Goal: Transaction & Acquisition: Purchase product/service

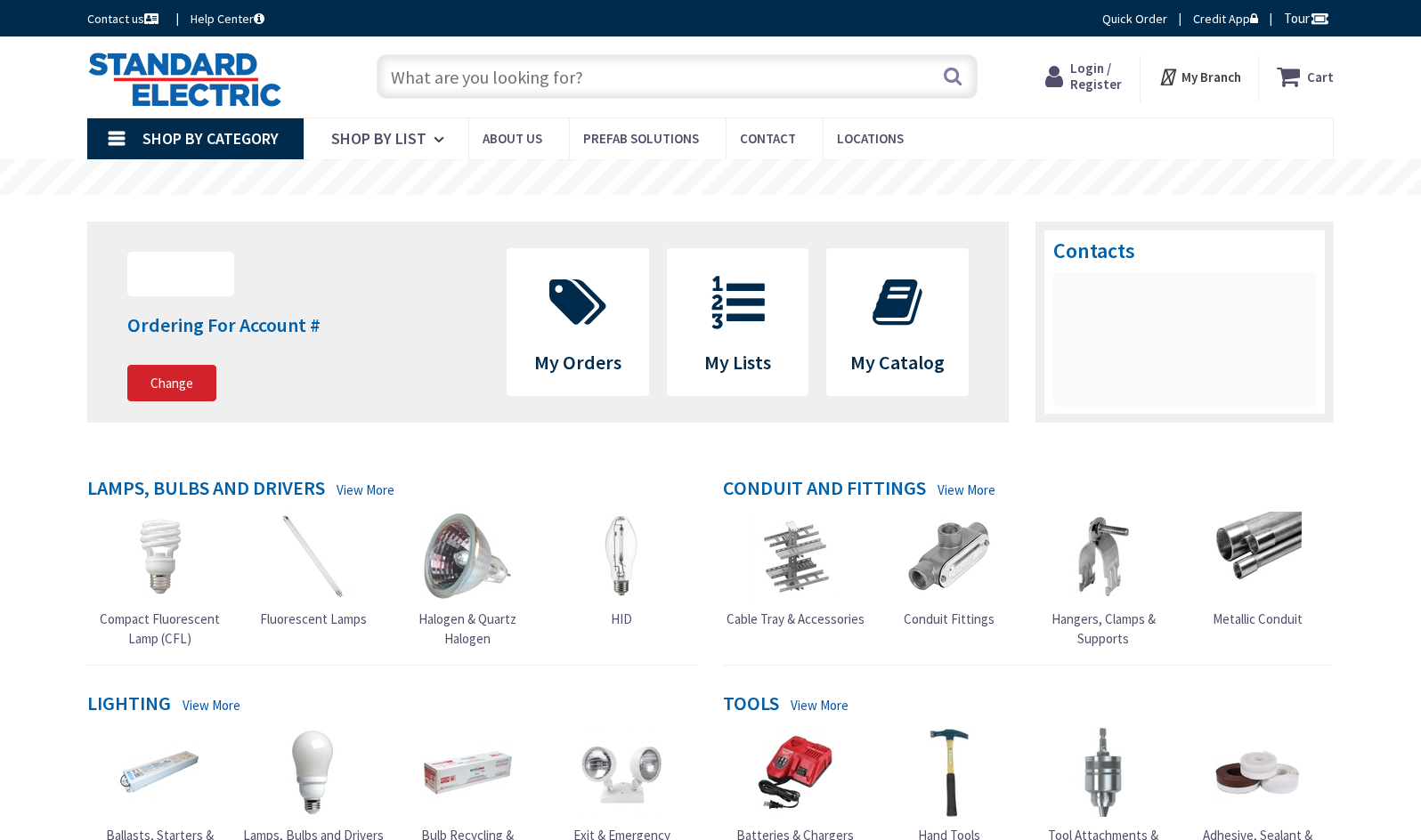
type input "[DEMOGRAPHIC_DATA][GEOGRAPHIC_DATA], [GEOGRAPHIC_DATA]"
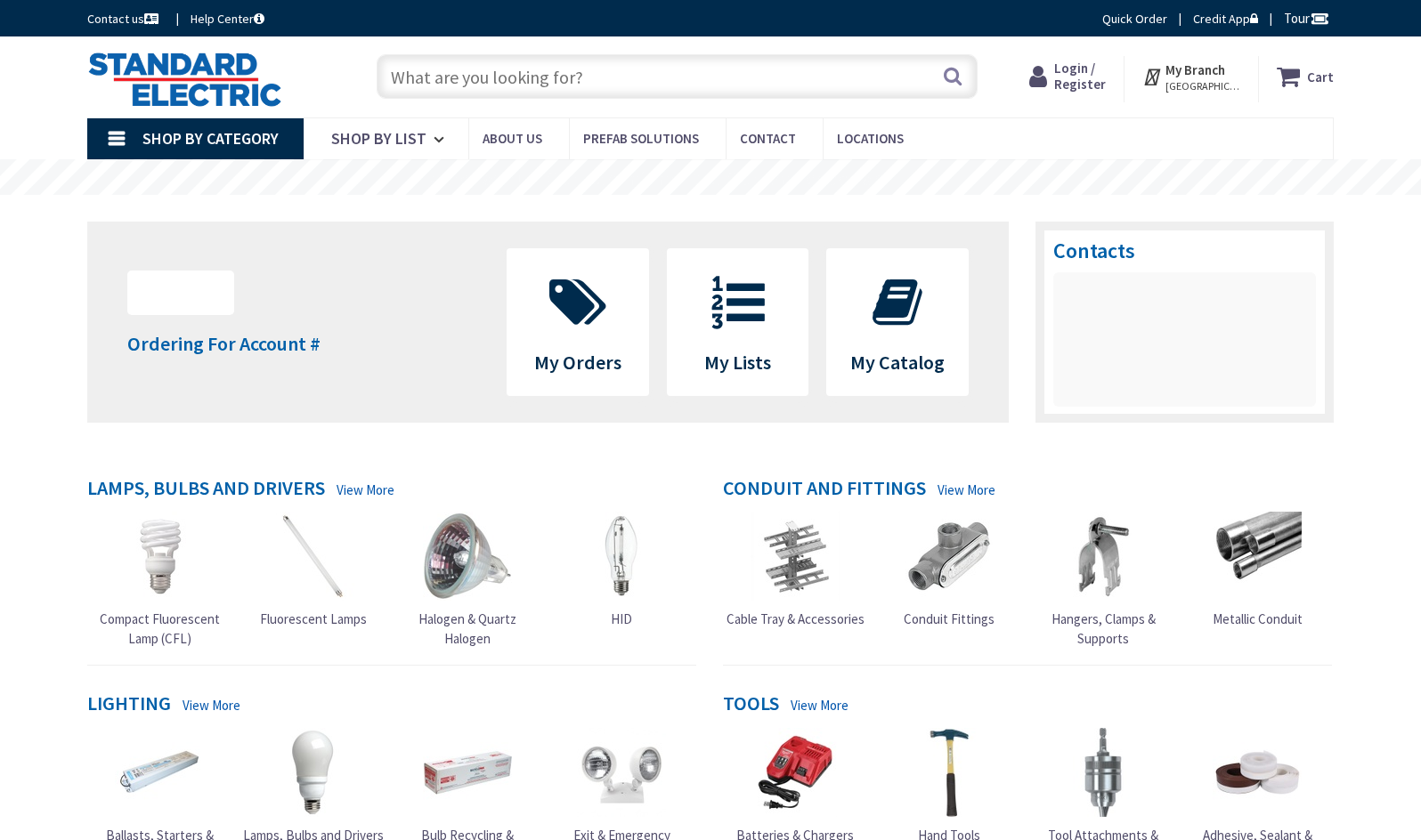
click at [425, 75] on input "text" at bounding box center [677, 76] width 601 height 44
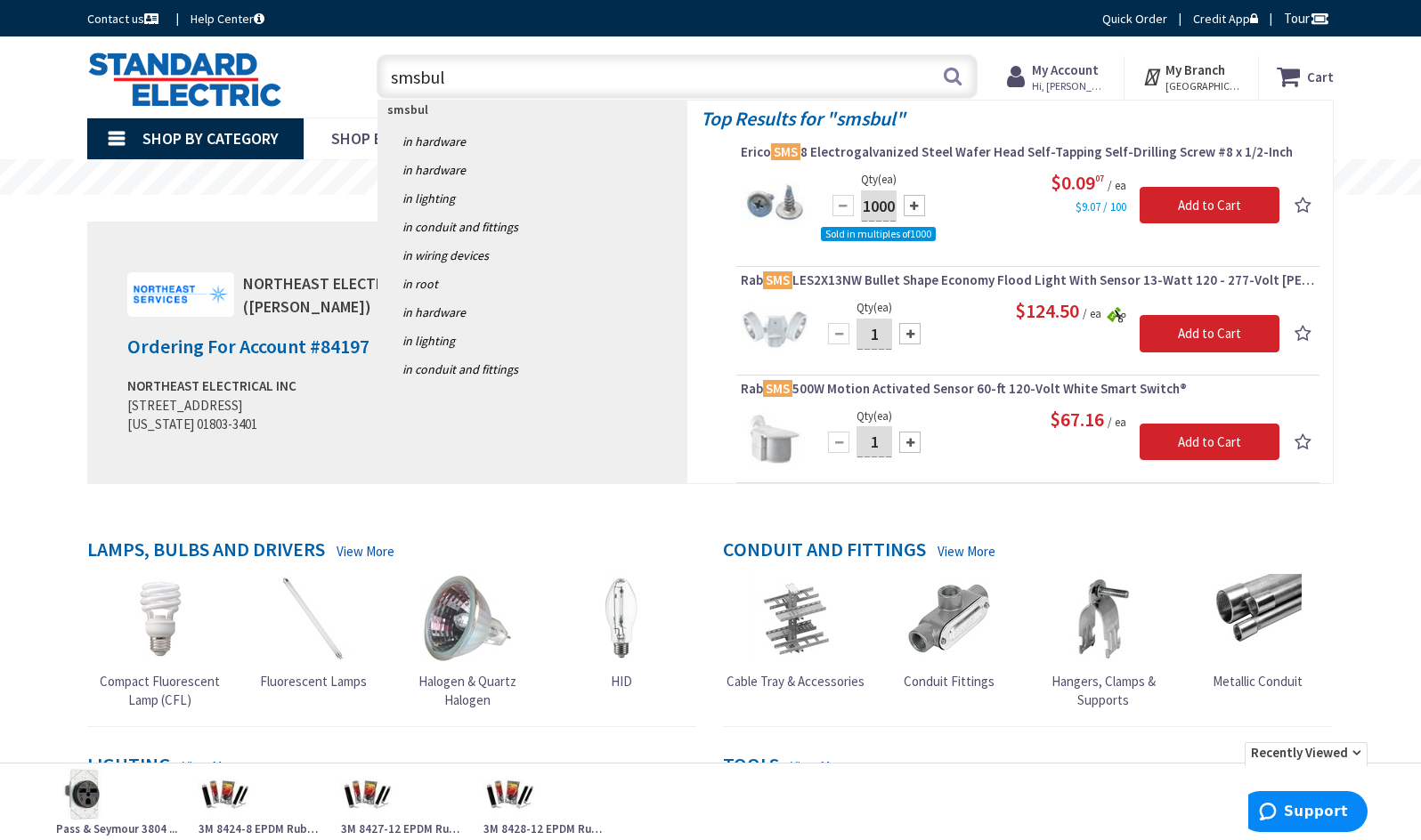
type input "smsbull"
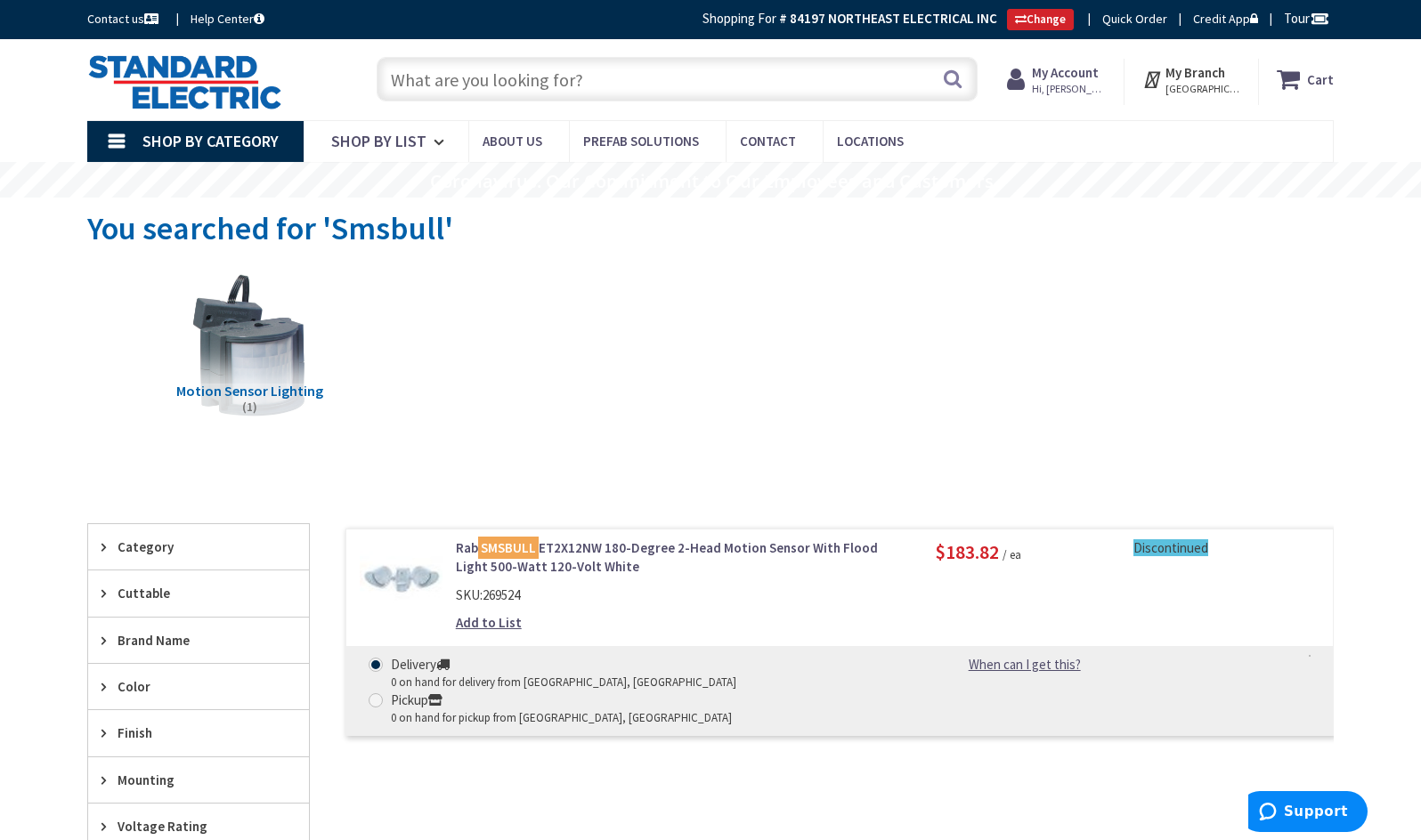
click at [493, 77] on input "text" at bounding box center [677, 79] width 601 height 44
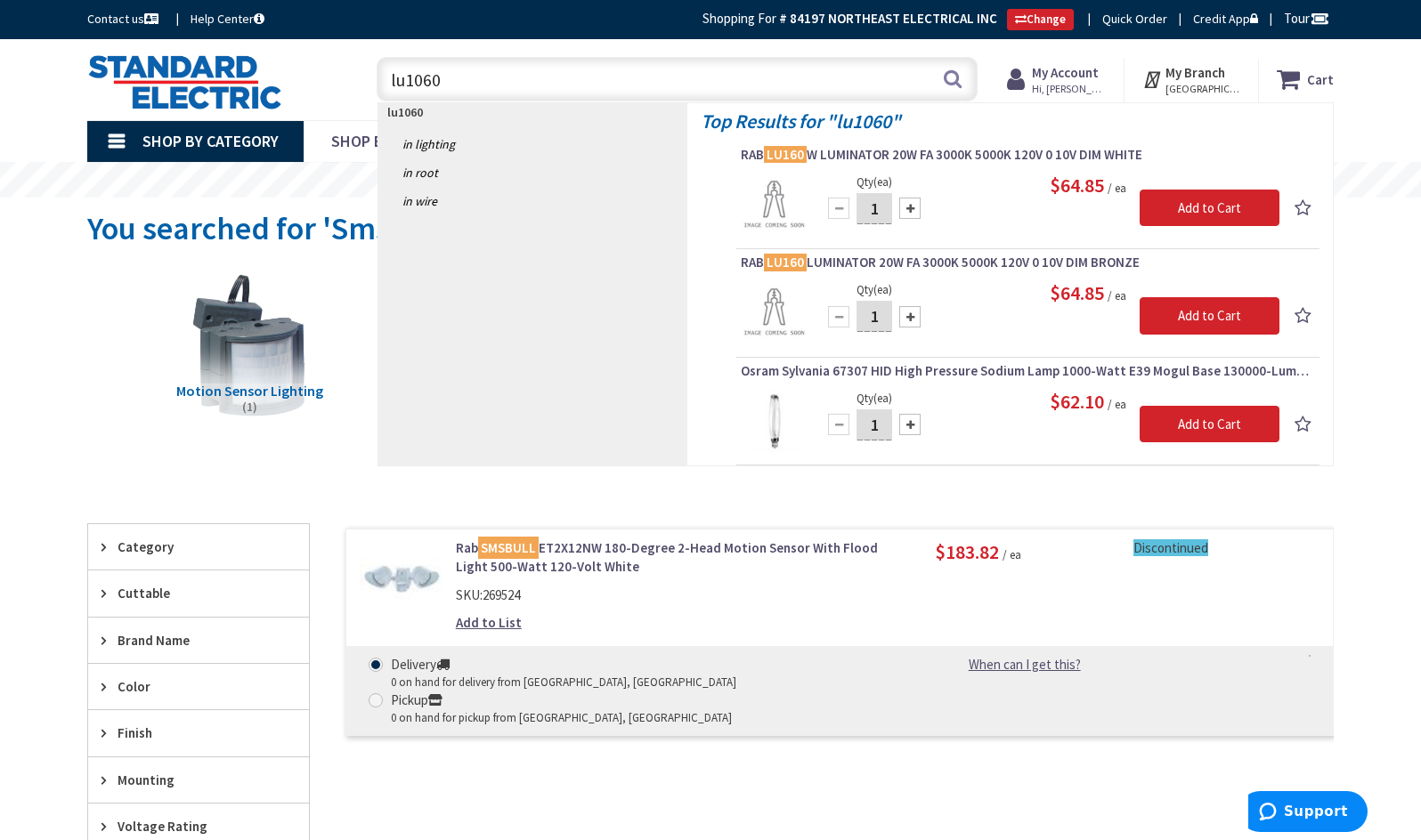
click at [456, 87] on input "lu1060" at bounding box center [677, 79] width 601 height 44
drag, startPoint x: 461, startPoint y: 73, endPoint x: 184, endPoint y: 86, distance: 277.3
click at [184, 86] on div "Toggle Nav lu1060 lu1060 Search Cart My Cart Close" at bounding box center [710, 80] width 1273 height 60
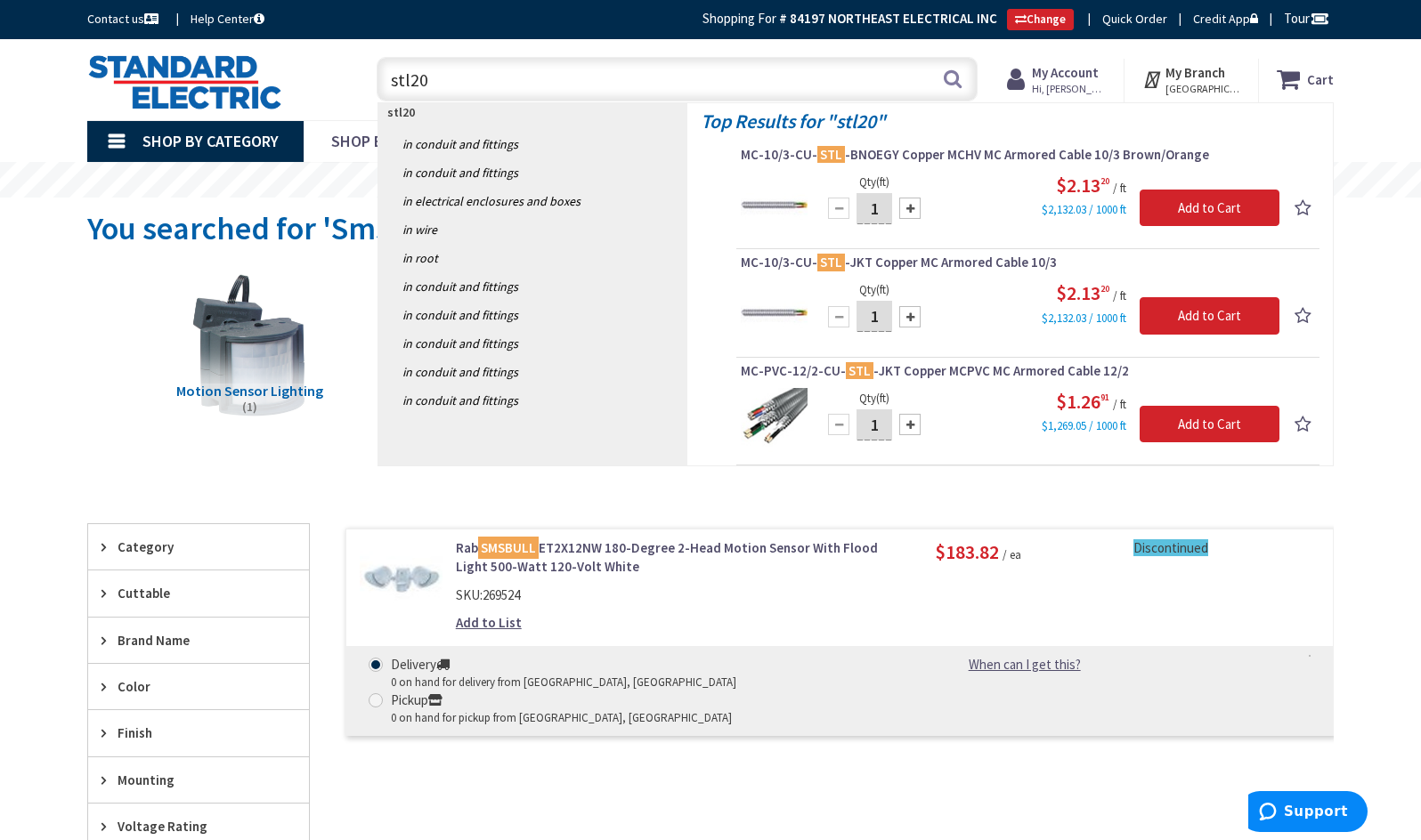
type input "stl200"
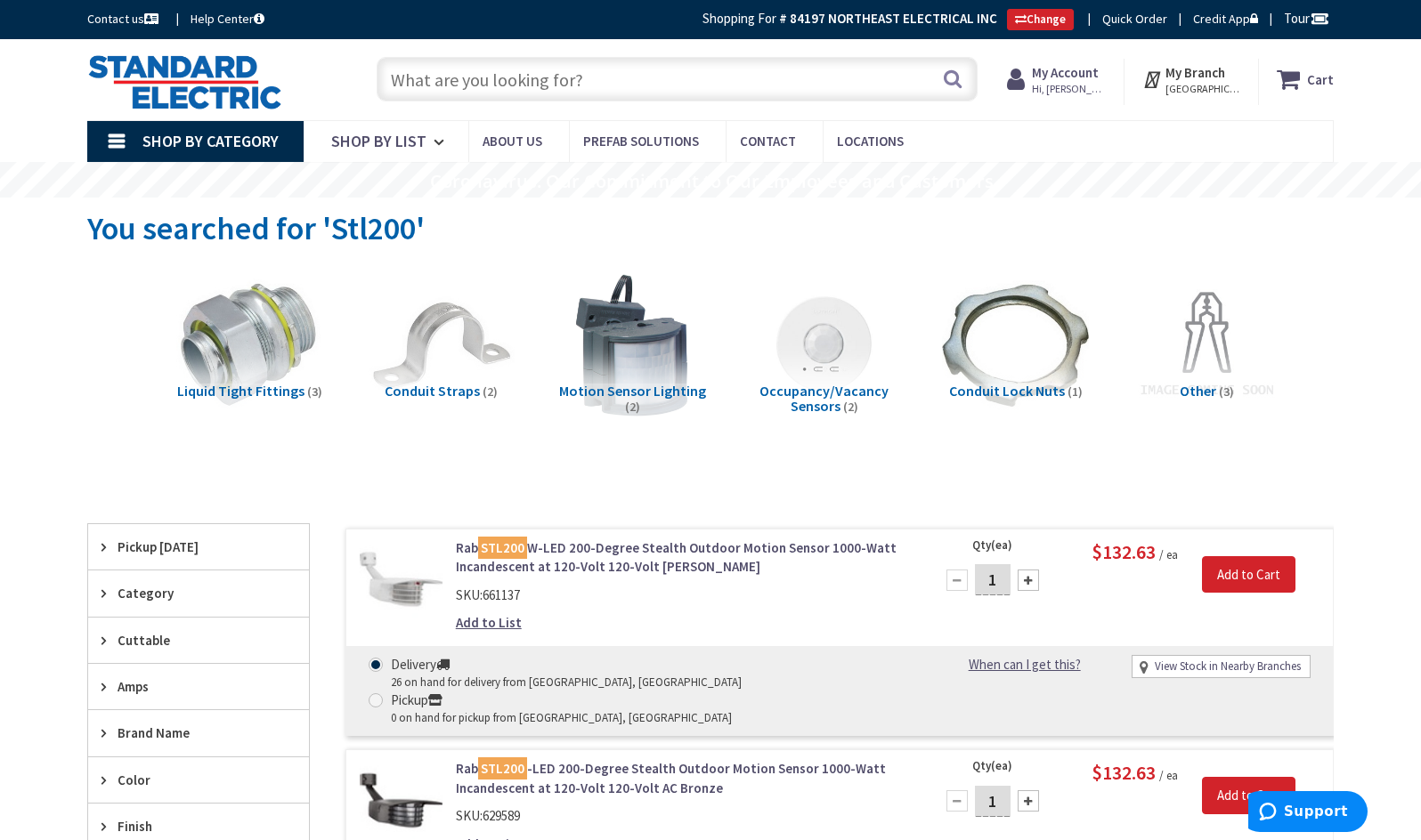
click at [406, 77] on input "text" at bounding box center [677, 79] width 601 height 44
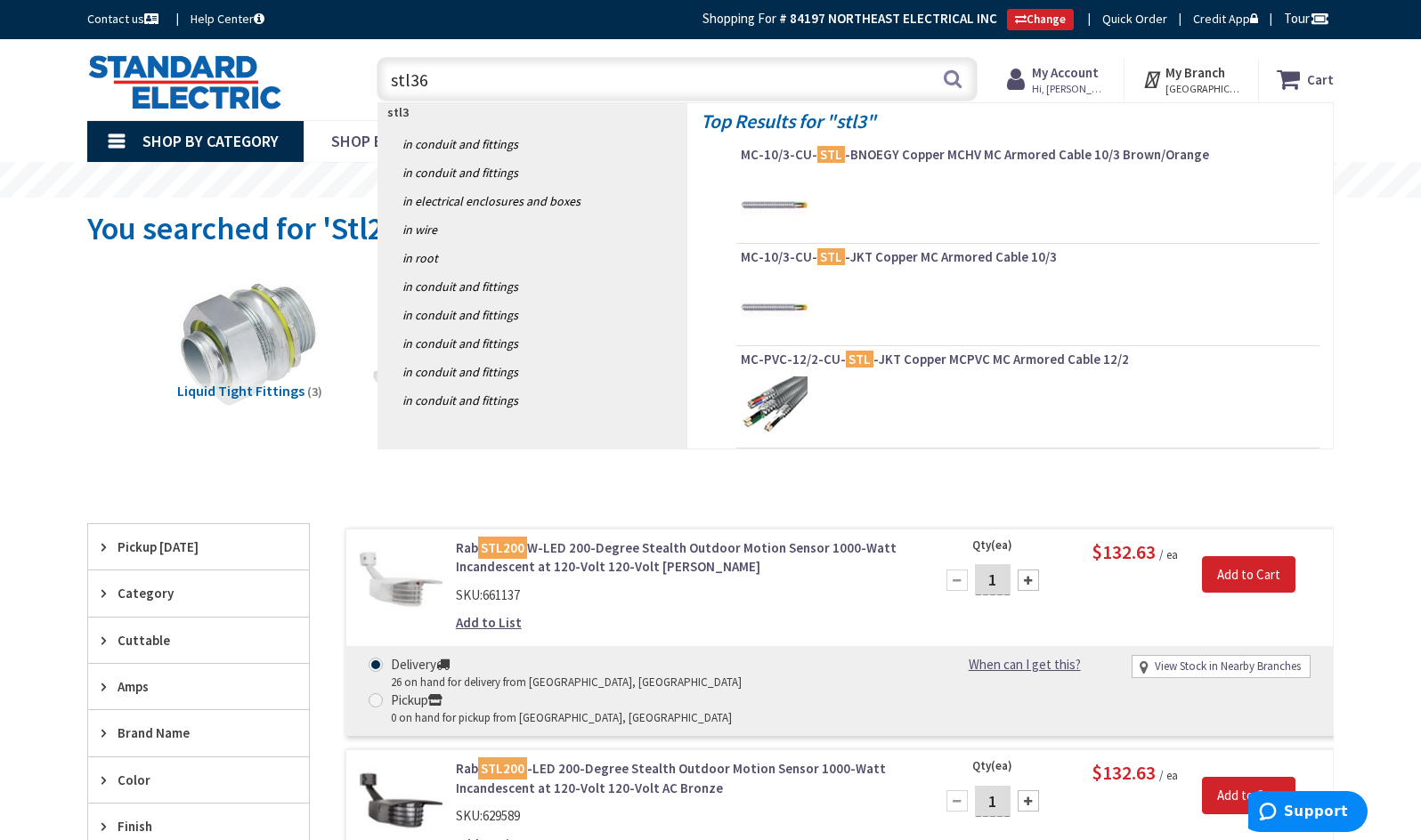
type input "stl360"
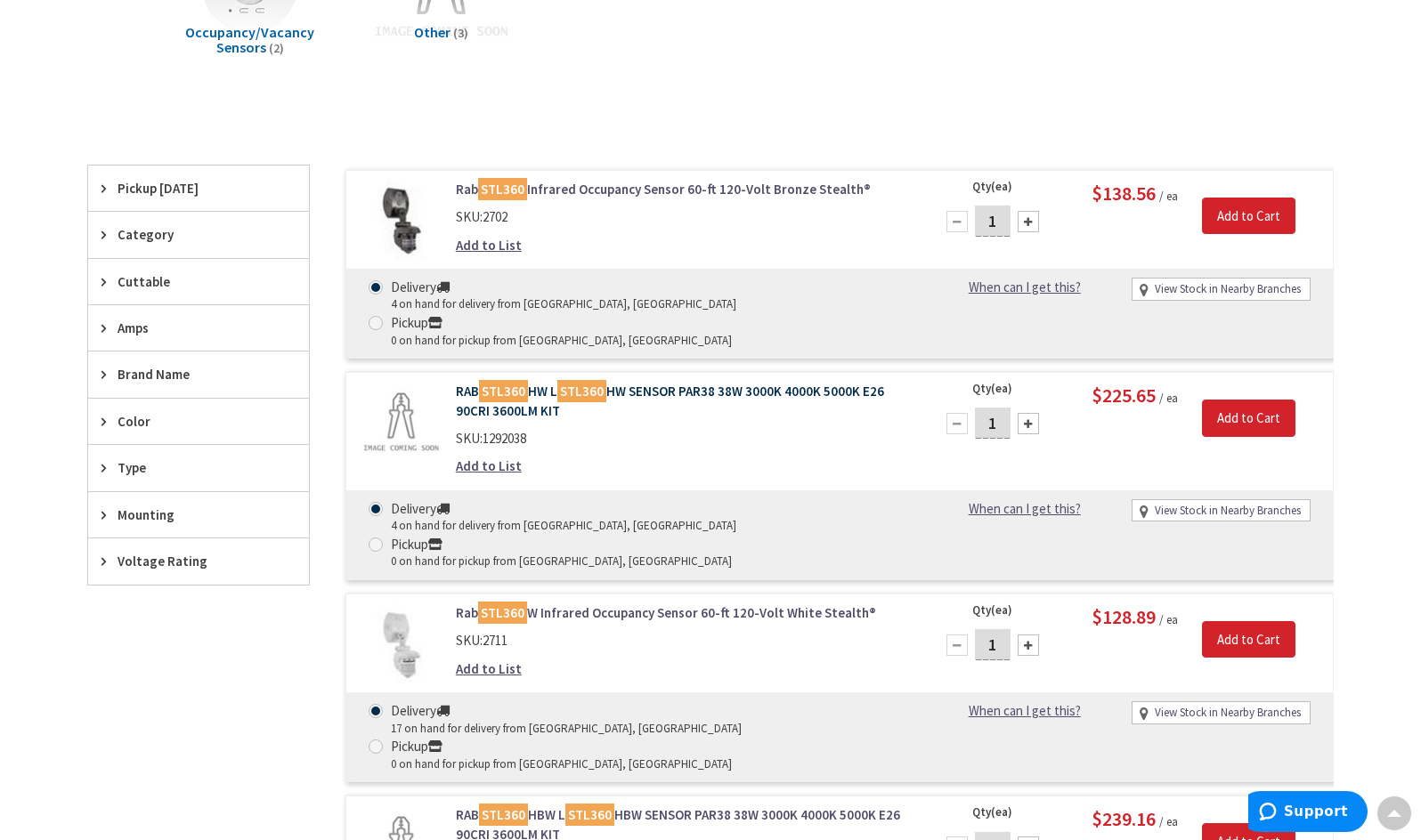
scroll to position [358, 0]
click at [1028, 413] on div at bounding box center [1028, 424] width 21 height 21
type input "3"
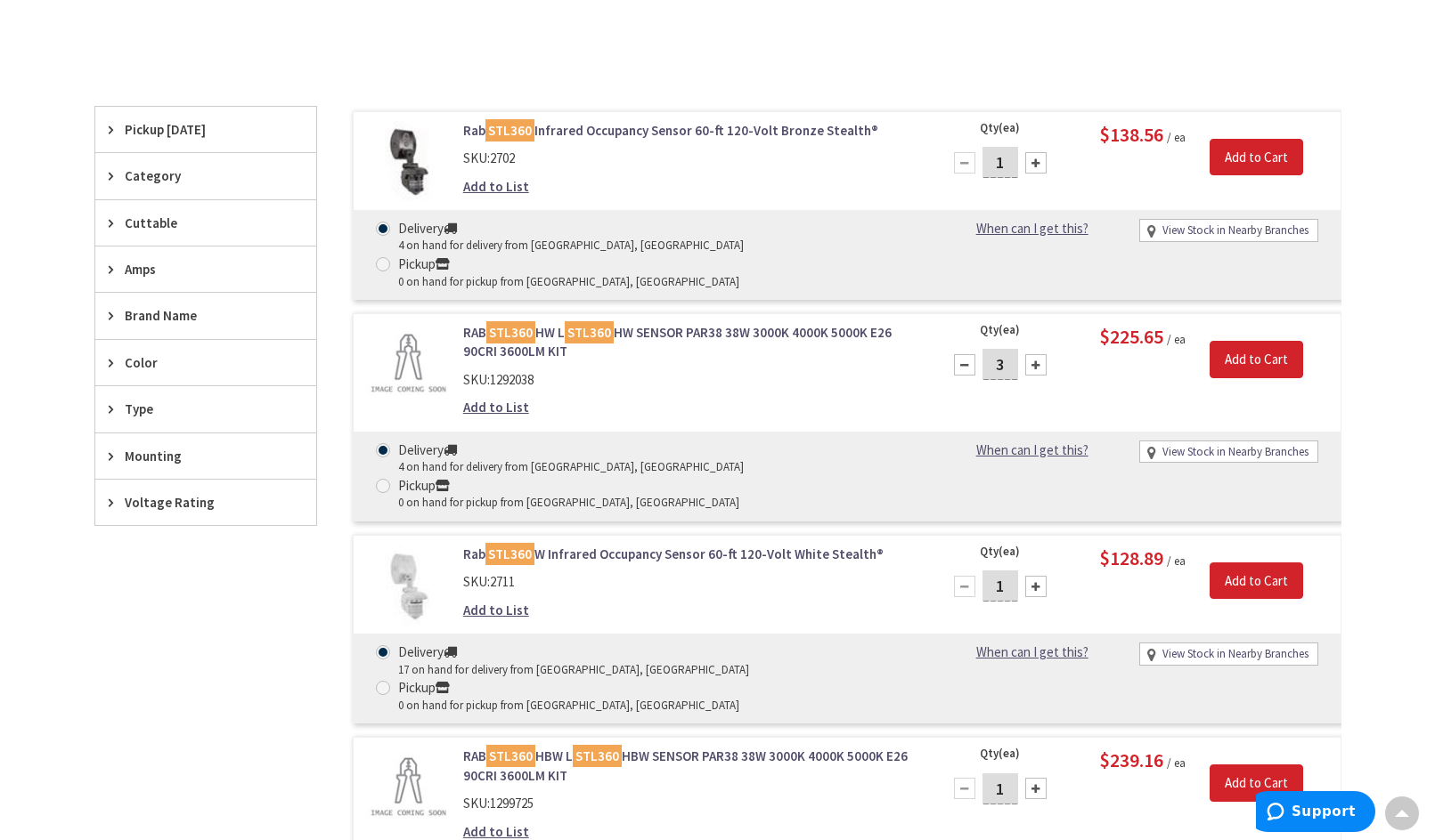
scroll to position [537, 0]
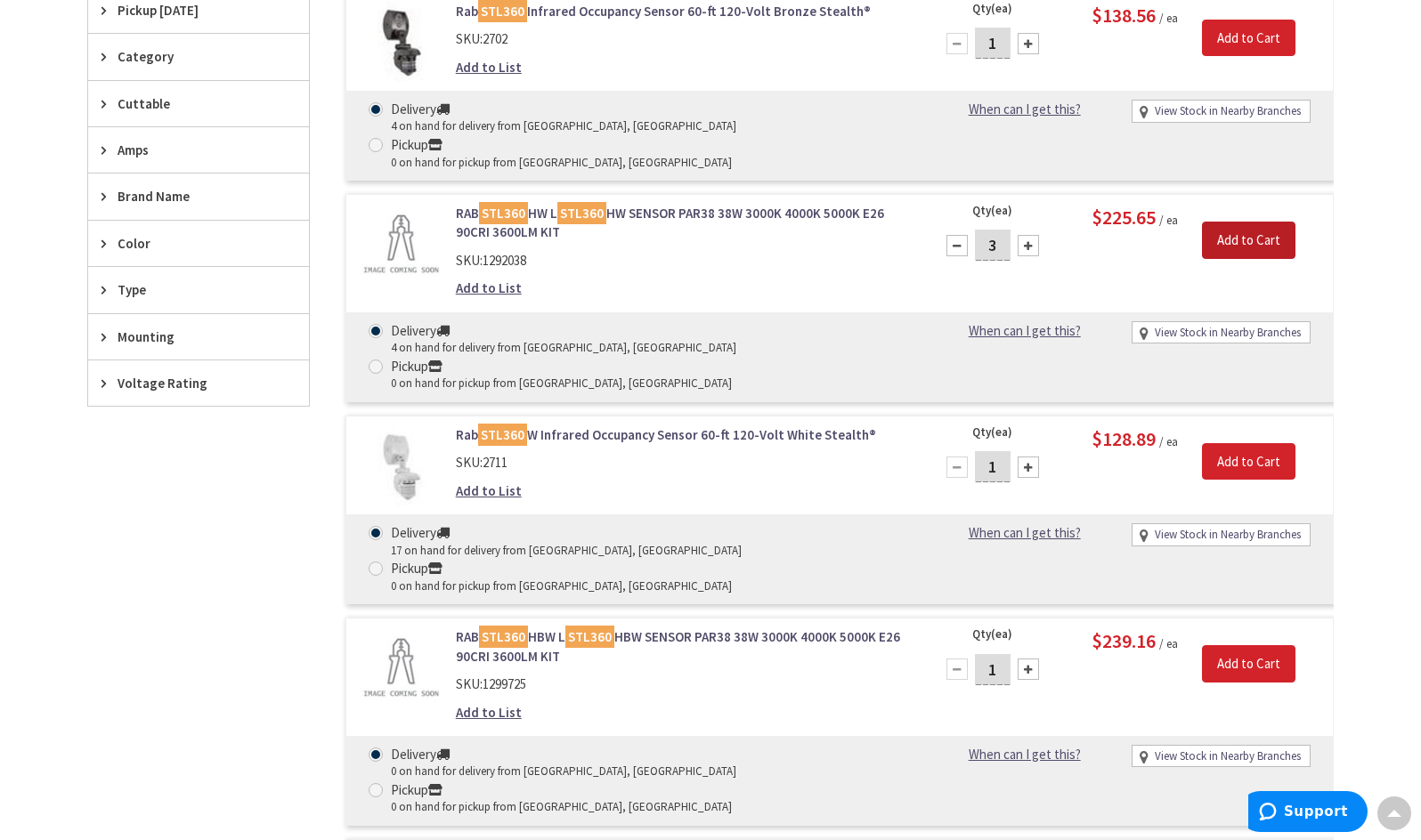
click at [1245, 222] on input "Add to Cart" at bounding box center [1248, 240] width 93 height 38
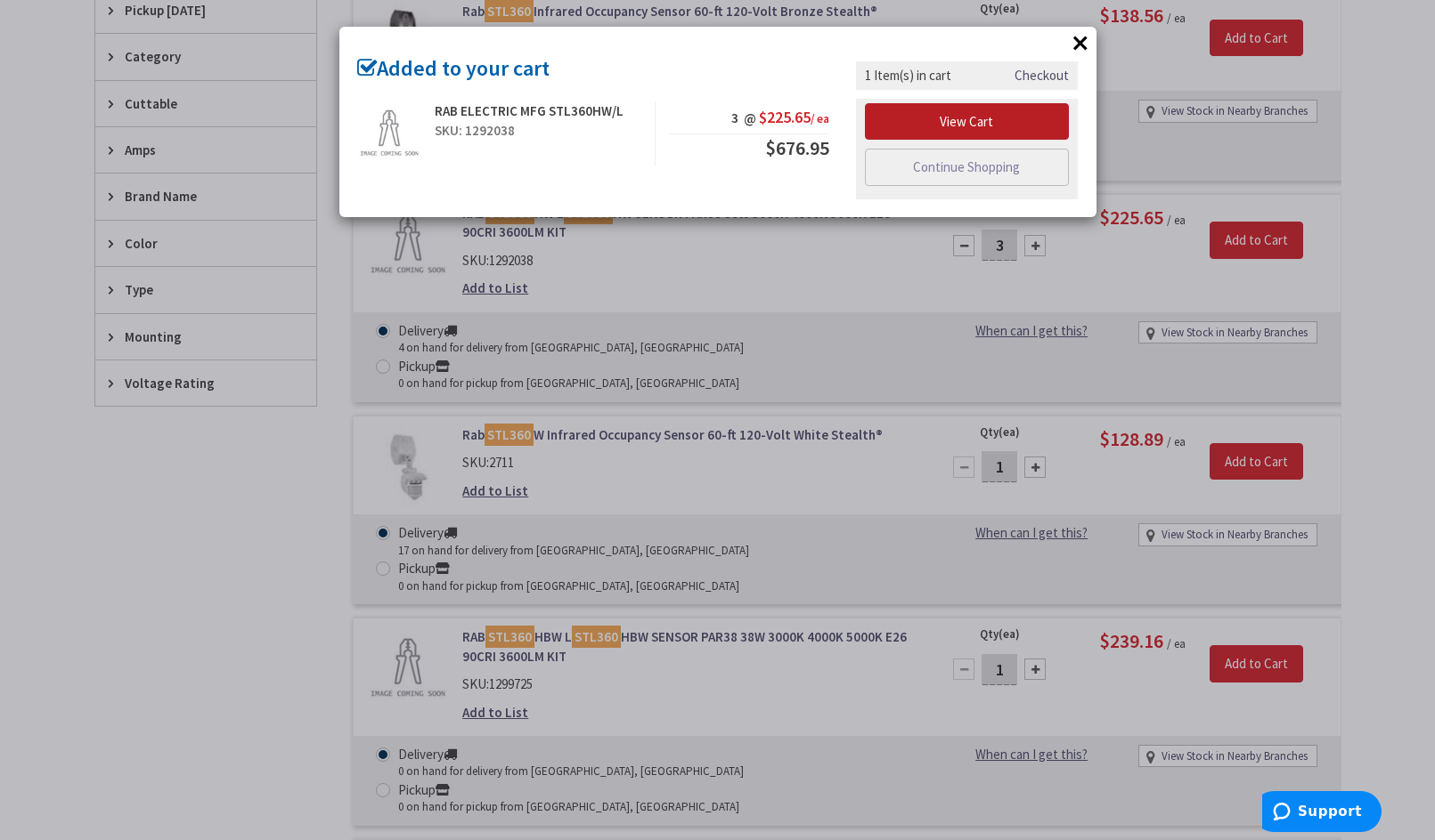
click at [938, 118] on link "View Cart" at bounding box center [967, 121] width 205 height 38
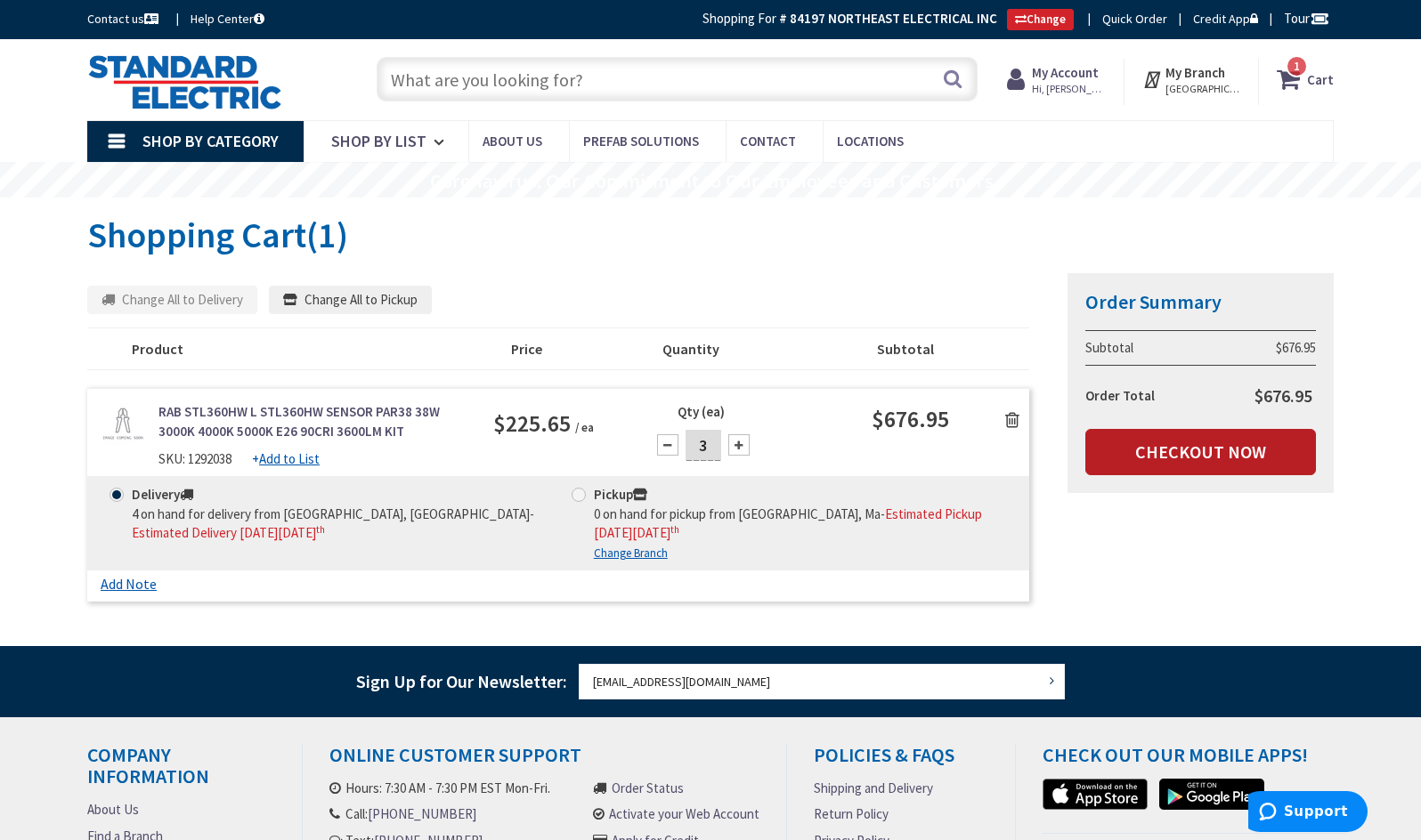
click at [1128, 453] on link "Checkout Now" at bounding box center [1199, 452] width 230 height 46
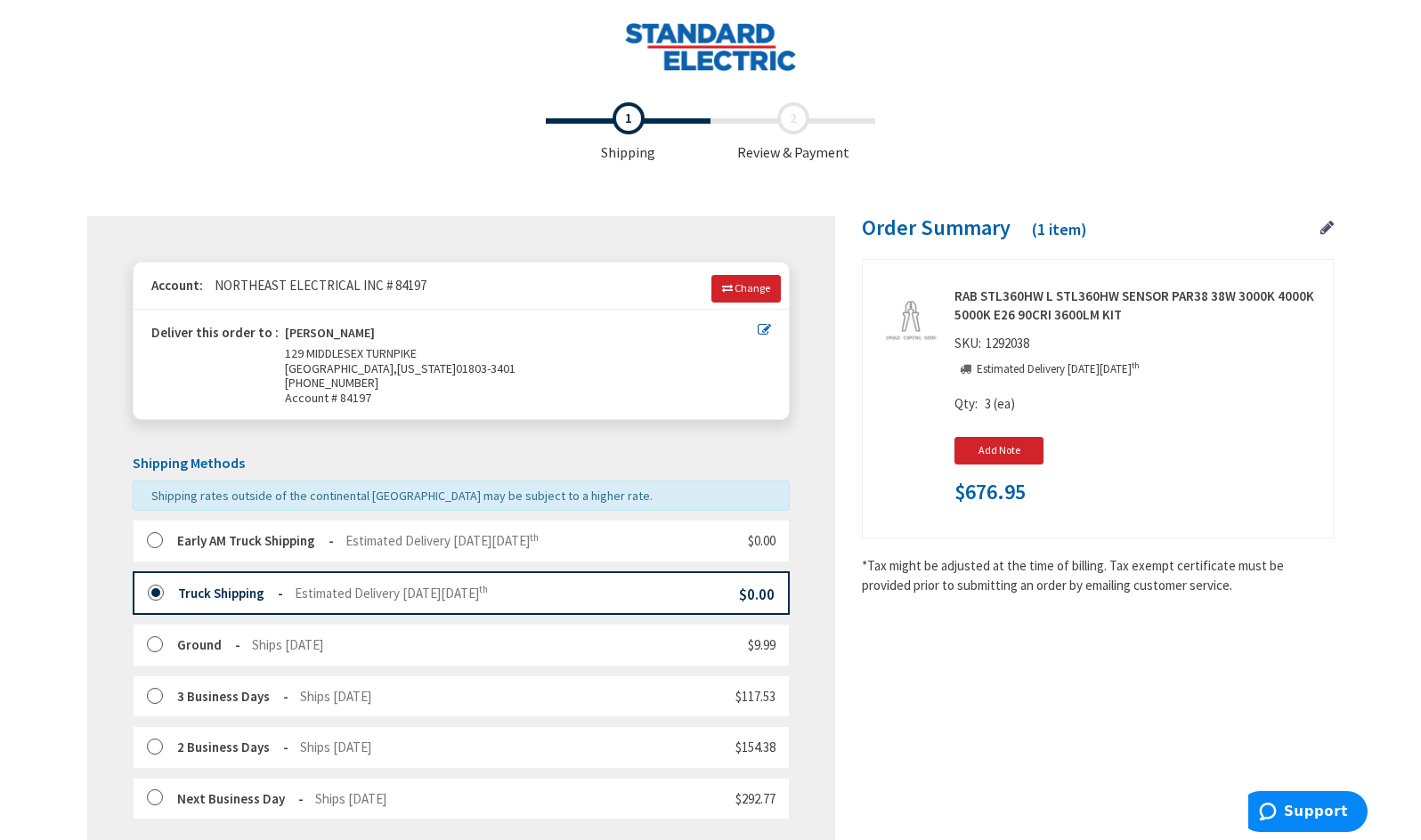
click at [157, 537] on label at bounding box center [160, 541] width 28 height 17
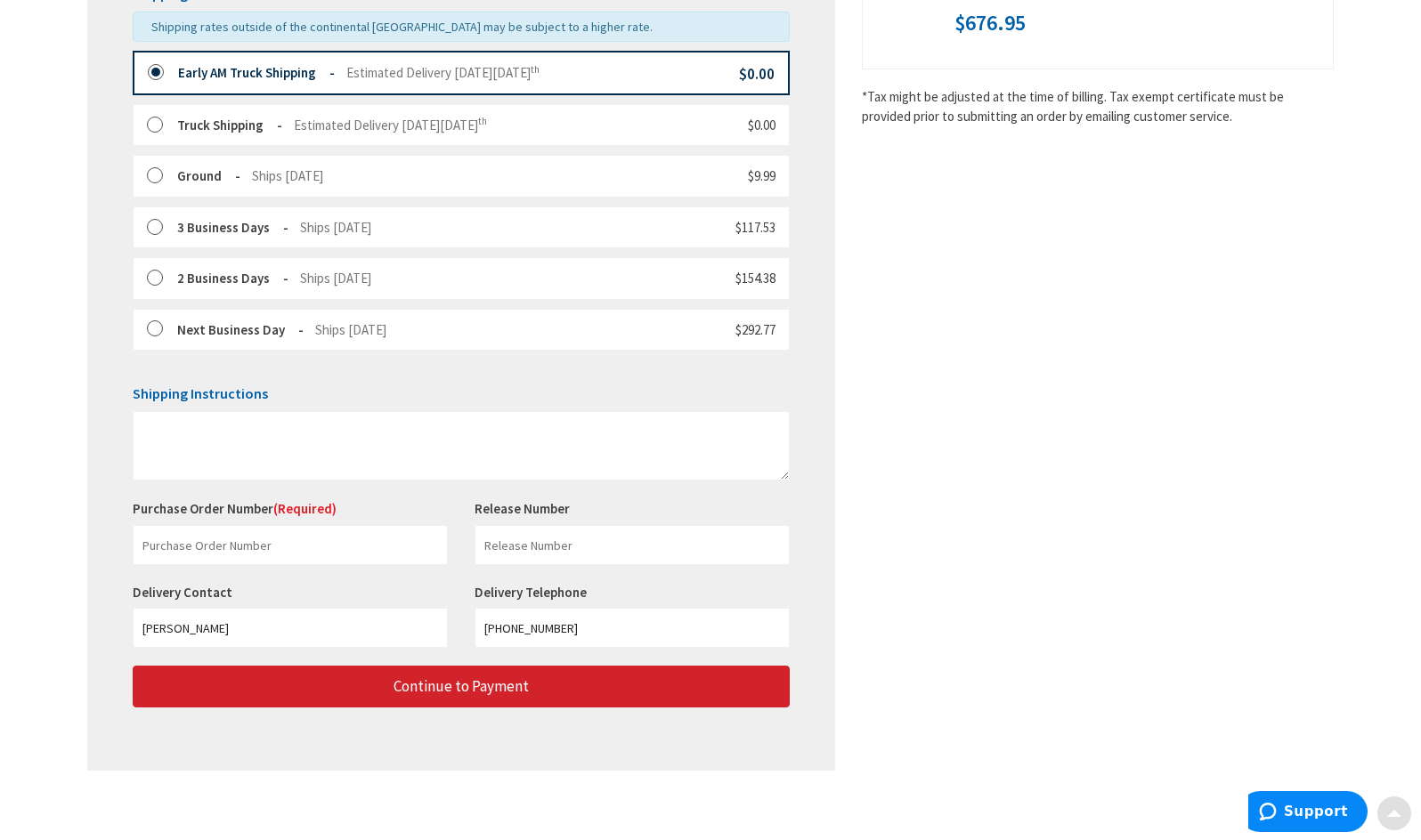
scroll to position [475, 0]
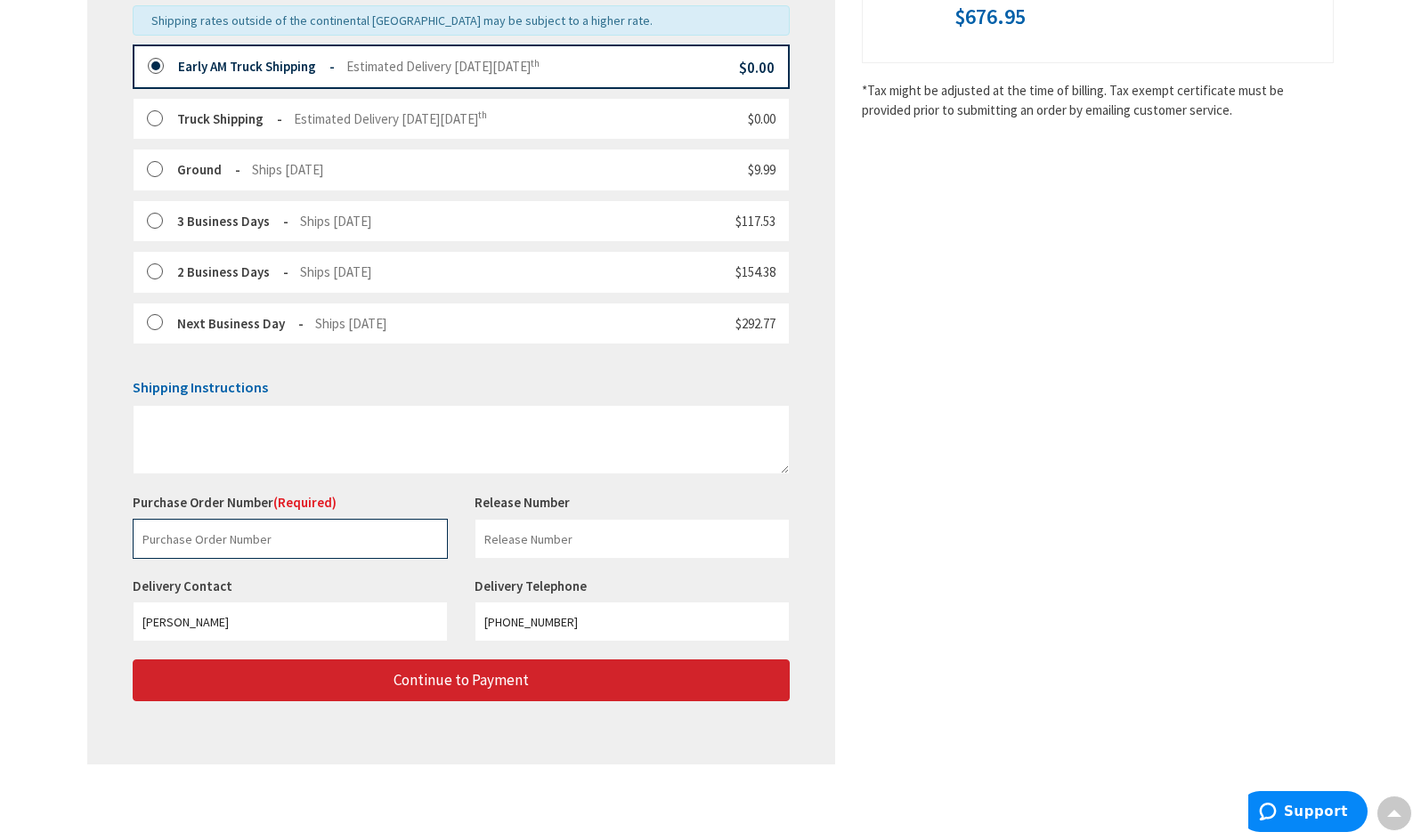
click at [163, 527] on input "text" at bounding box center [290, 539] width 315 height 40
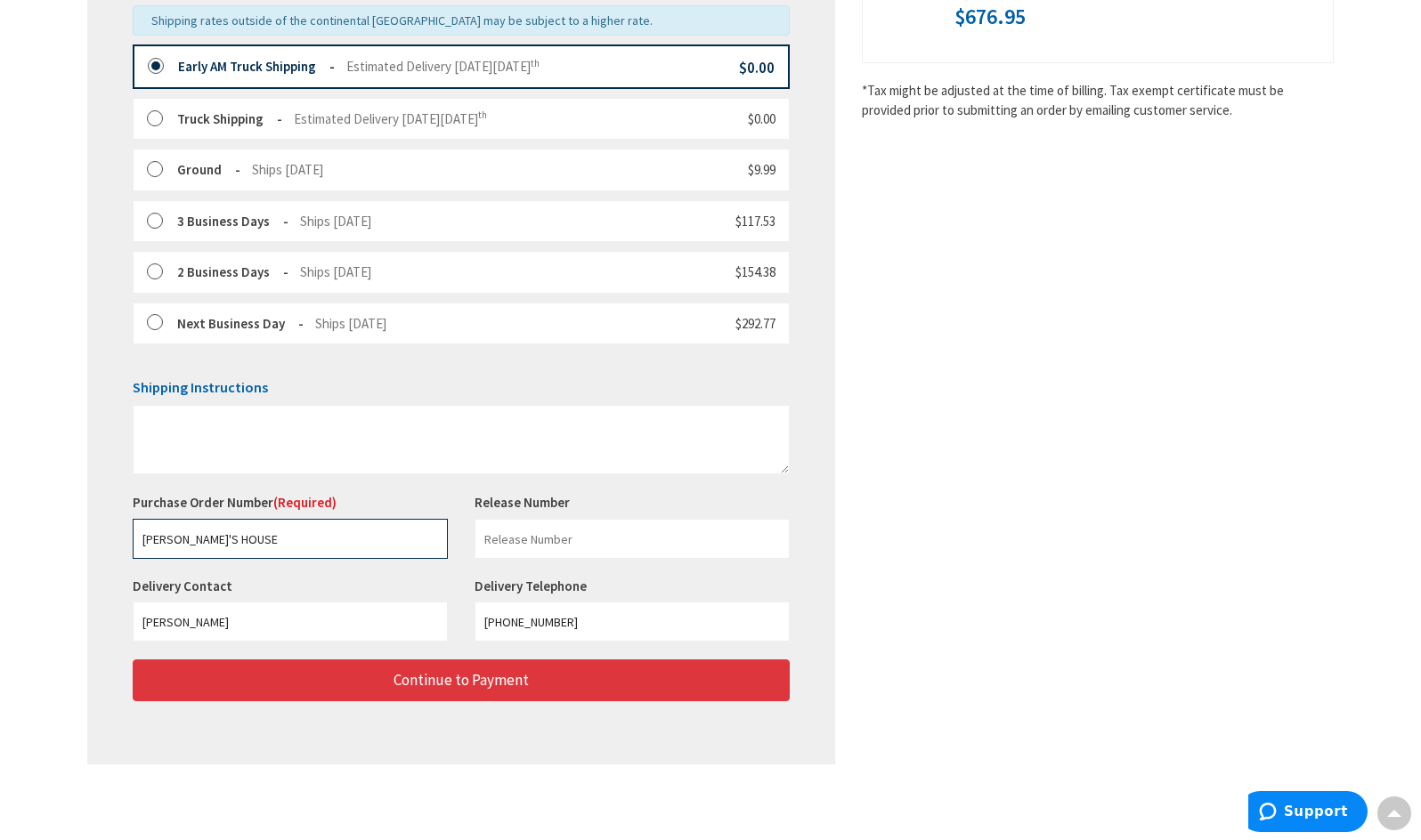
type input "[PERSON_NAME]'S HOUSE"
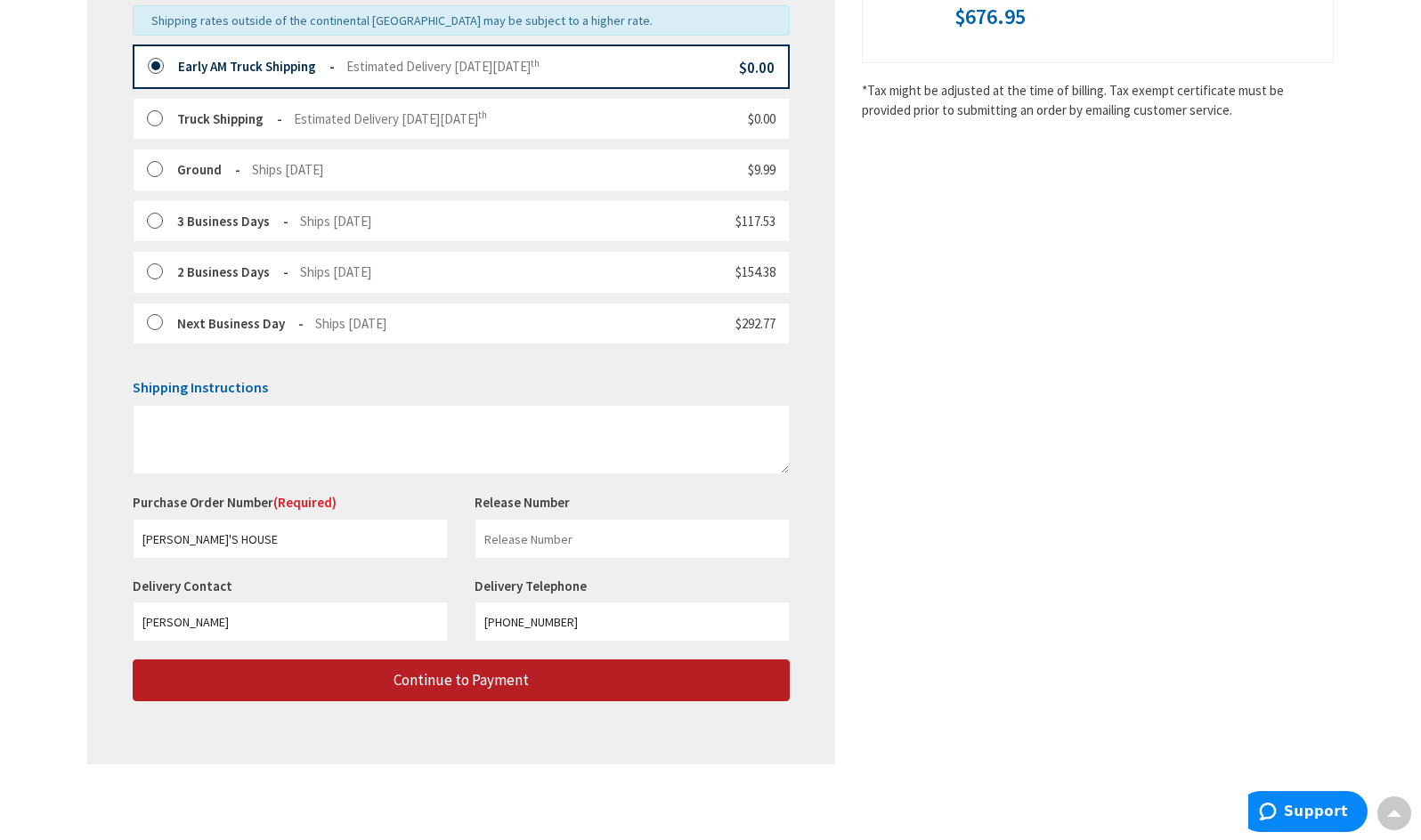
click at [427, 677] on span "Continue to Payment" at bounding box center [461, 680] width 135 height 19
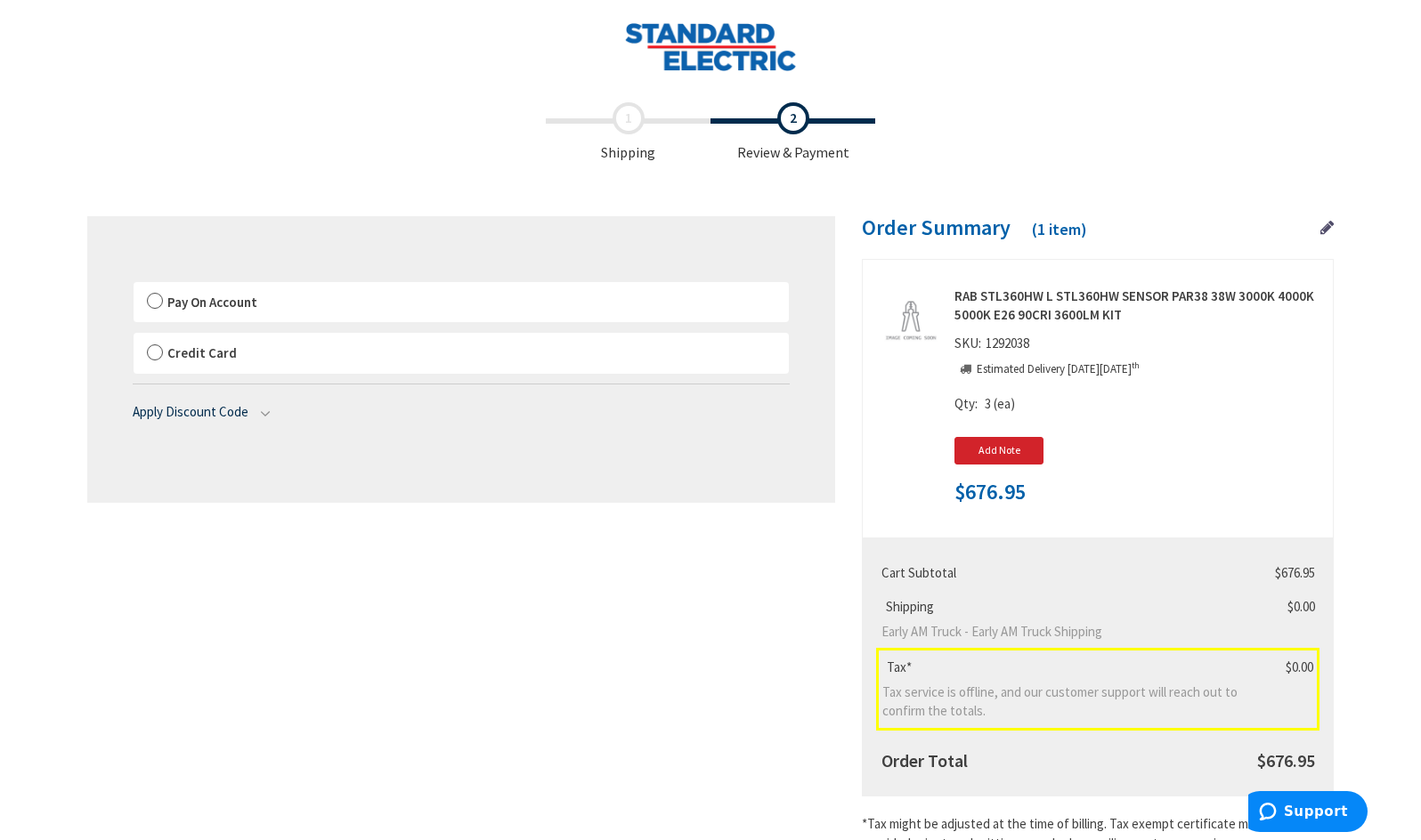
click at [158, 302] on label "Pay On Account" at bounding box center [461, 302] width 655 height 41
click at [134, 286] on input "Pay On Account" at bounding box center [134, 286] width 0 height 0
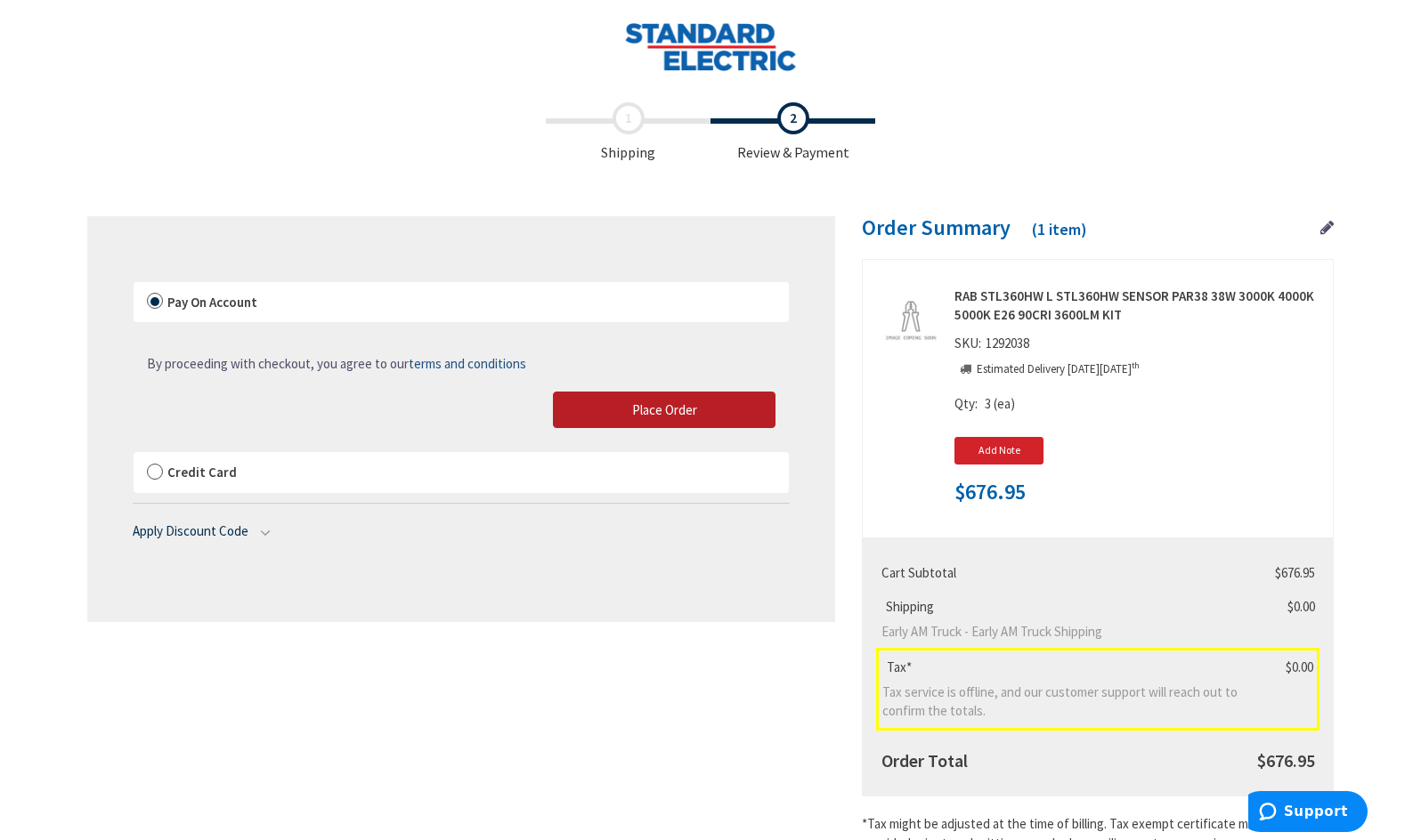
click at [685, 413] on span "Place Order" at bounding box center [664, 410] width 65 height 17
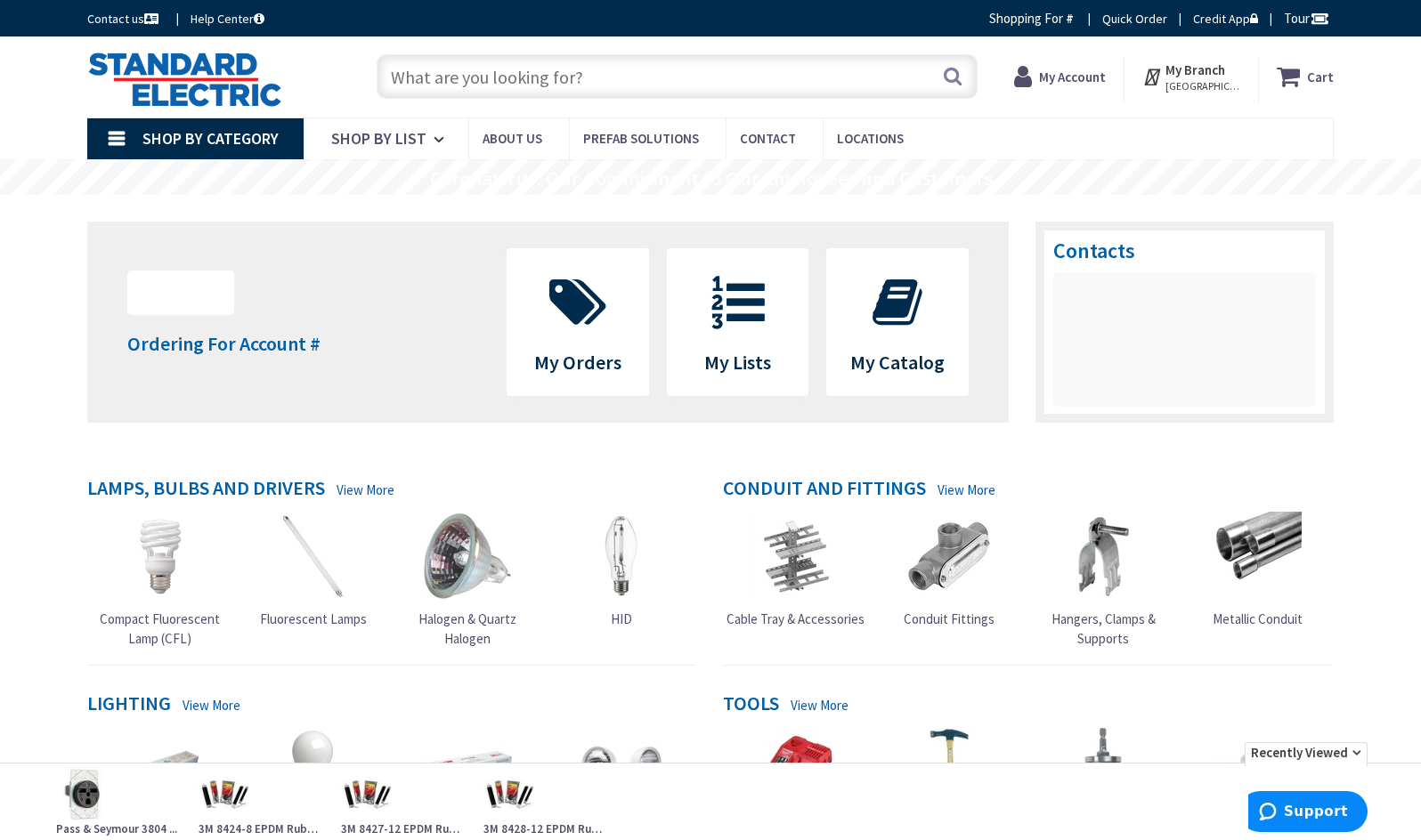
click at [1319, 80] on strong "Cart" at bounding box center [1320, 76] width 27 height 32
click at [1346, 251] on main "Upload Logo Ordering For Account # Change My Orders My Lists My Catalog Contacts" at bounding box center [710, 683] width 1335 height 978
